Goal: Transaction & Acquisition: Purchase product/service

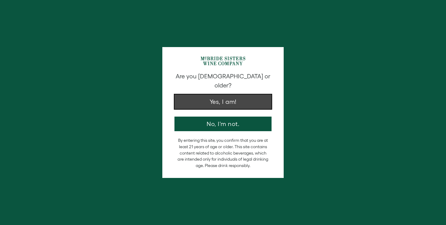
click at [219, 99] on button "Yes, I am!" at bounding box center [222, 101] width 97 height 15
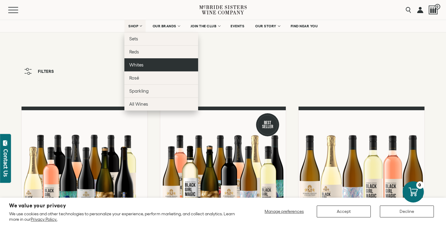
click at [141, 65] on span "Whites" at bounding box center [136, 64] width 14 height 5
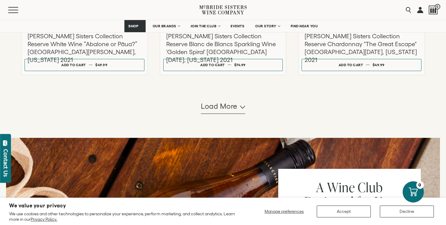
scroll to position [627, 0]
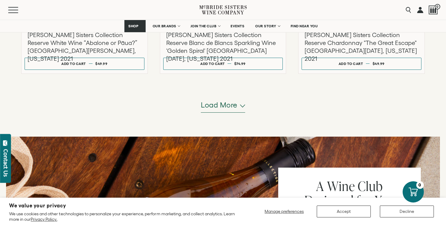
click at [229, 111] on button "Load more" at bounding box center [223, 105] width 44 height 15
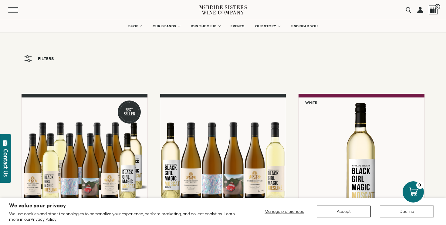
scroll to position [0, 0]
